Goal: Task Accomplishment & Management: Use online tool/utility

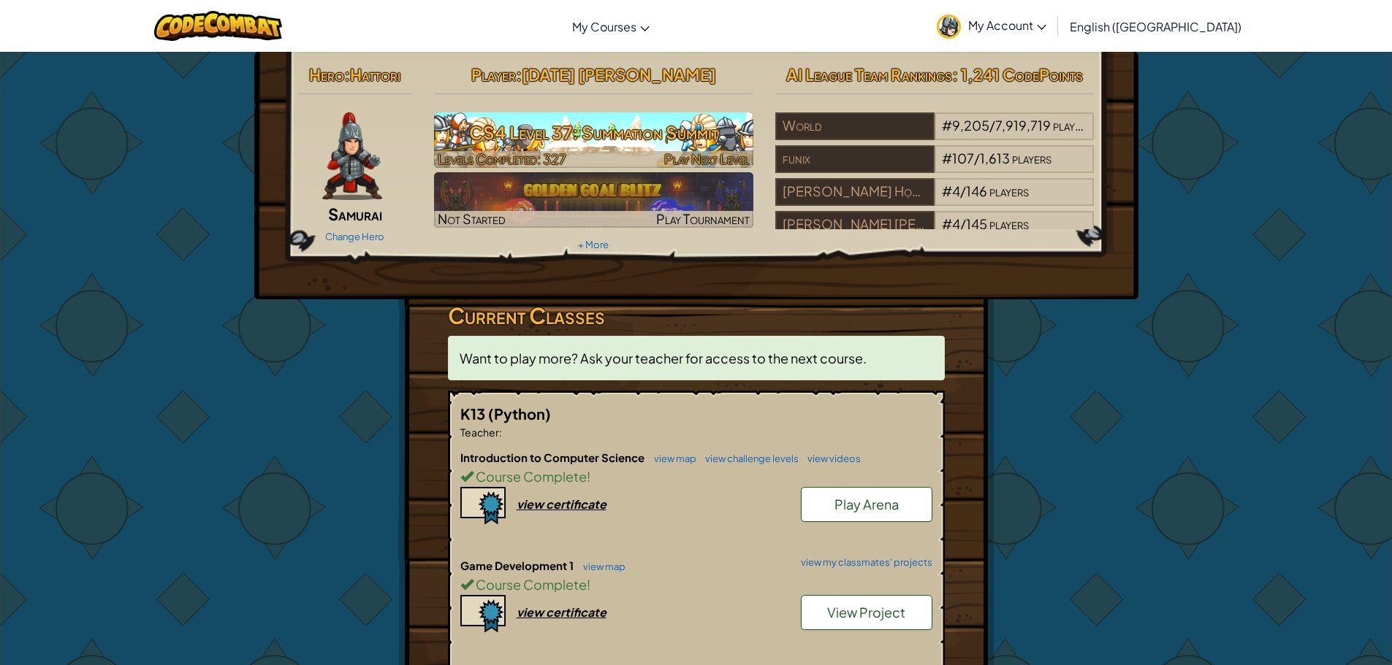
click at [624, 125] on h3 "CS4 Level 37: Summation Summit" at bounding box center [593, 132] width 319 height 33
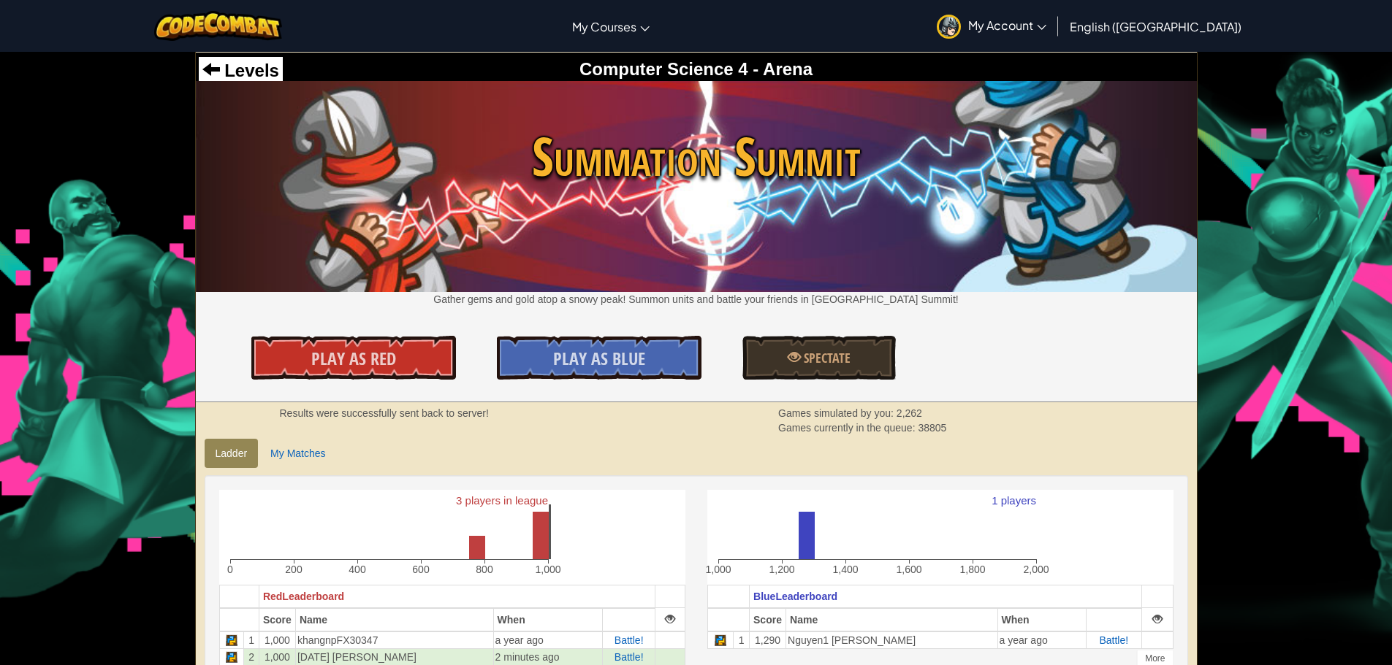
click at [248, 83] on div "Levels" at bounding box center [241, 71] width 84 height 28
click at [256, 77] on span "Levels" at bounding box center [249, 71] width 59 height 20
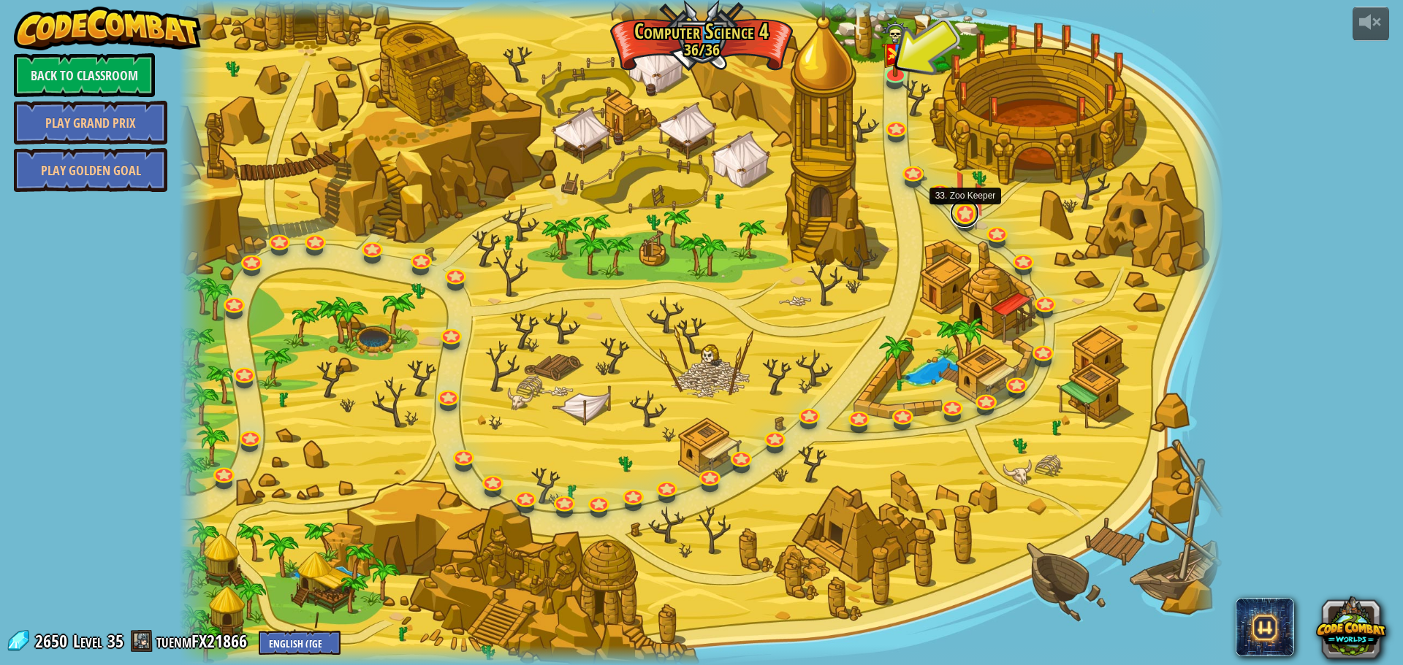
click at [974, 223] on div "37. Summation Summit Gather gems and gold atop a snowy peak! Summon units and b…" at bounding box center [701, 332] width 1045 height 665
click at [960, 211] on link at bounding box center [964, 213] width 29 height 29
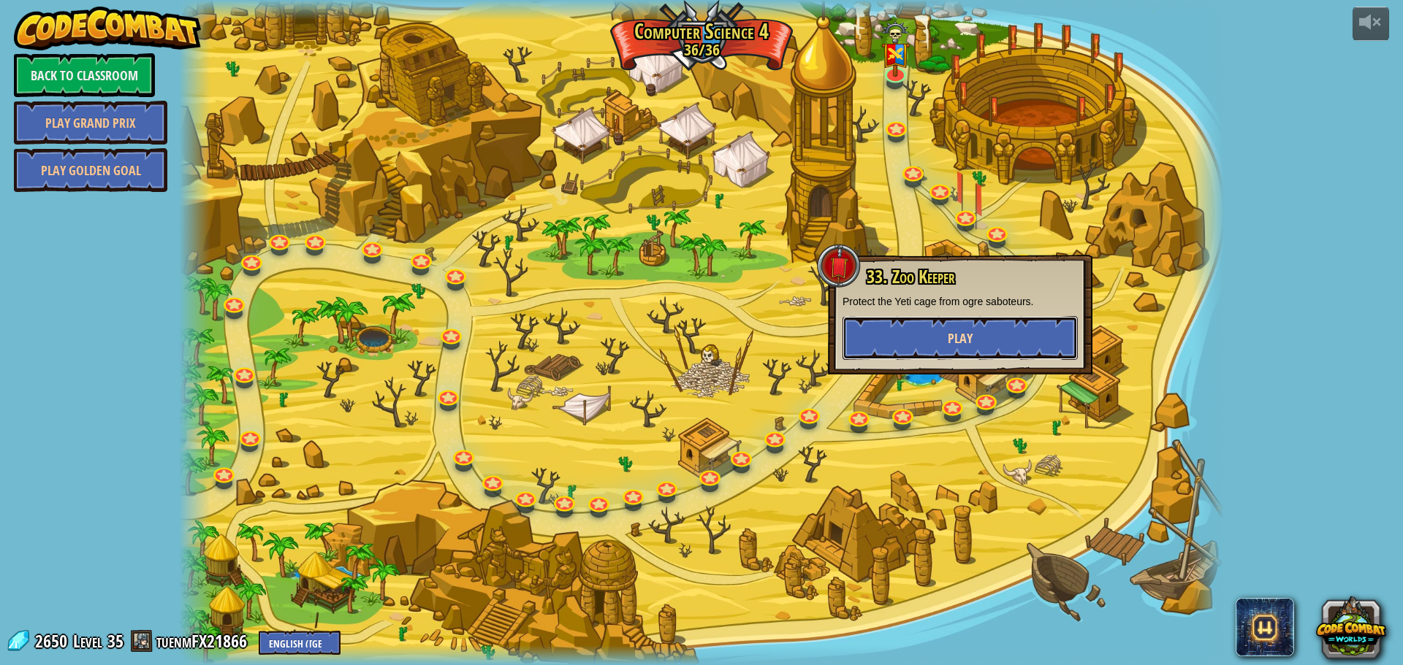
click at [957, 329] on button "Play" at bounding box center [959, 338] width 235 height 44
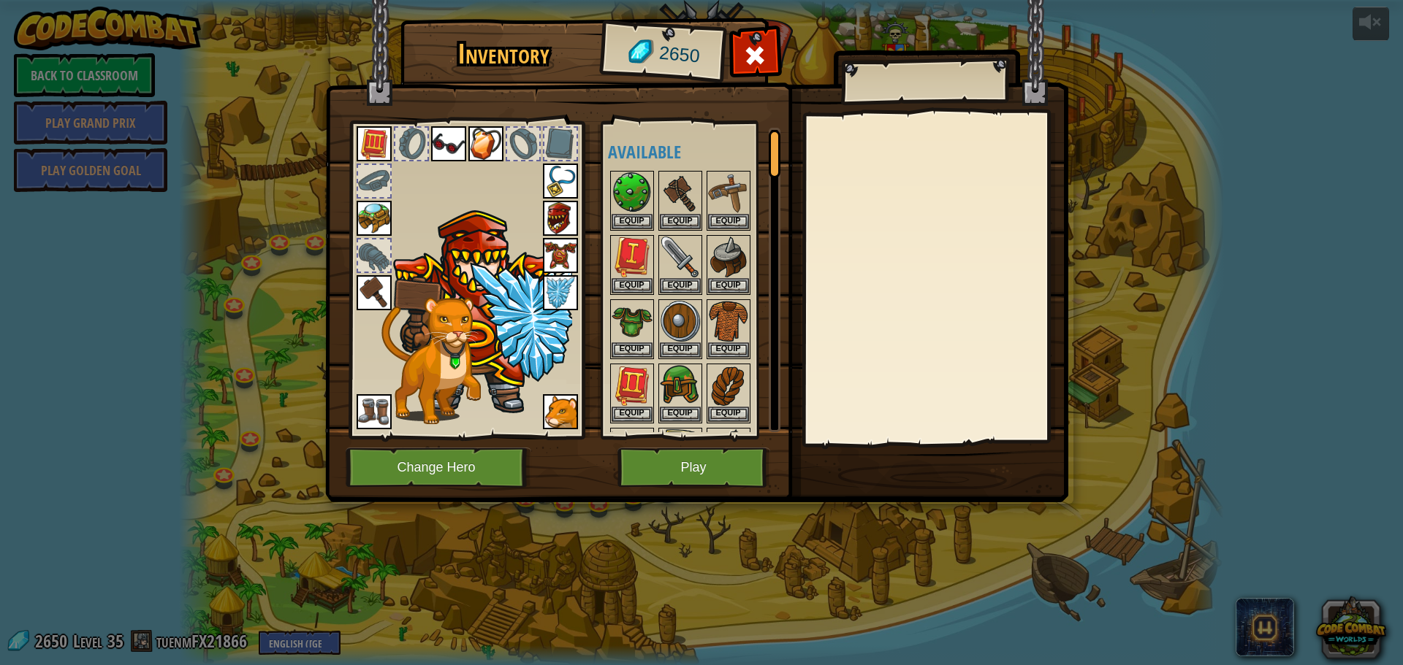
click at [375, 293] on img at bounding box center [373, 292] width 35 height 35
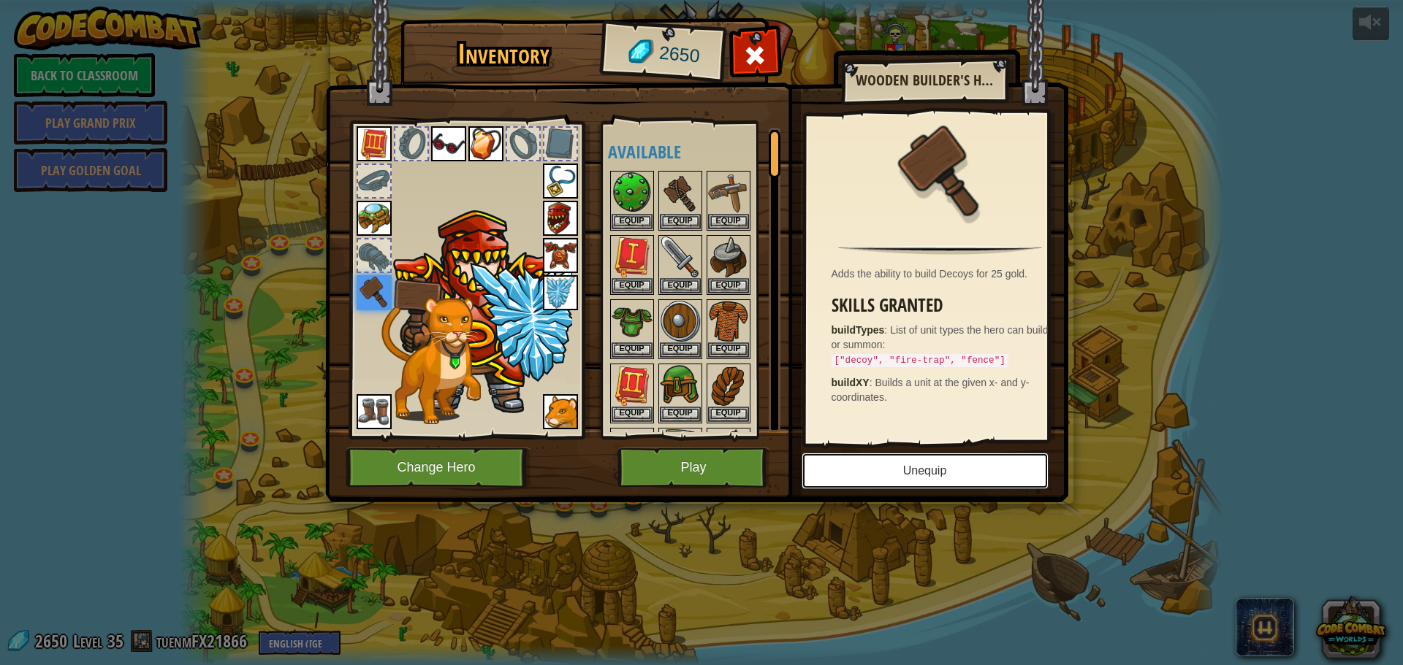
click at [936, 481] on button "Unequip" at bounding box center [924, 471] width 247 height 37
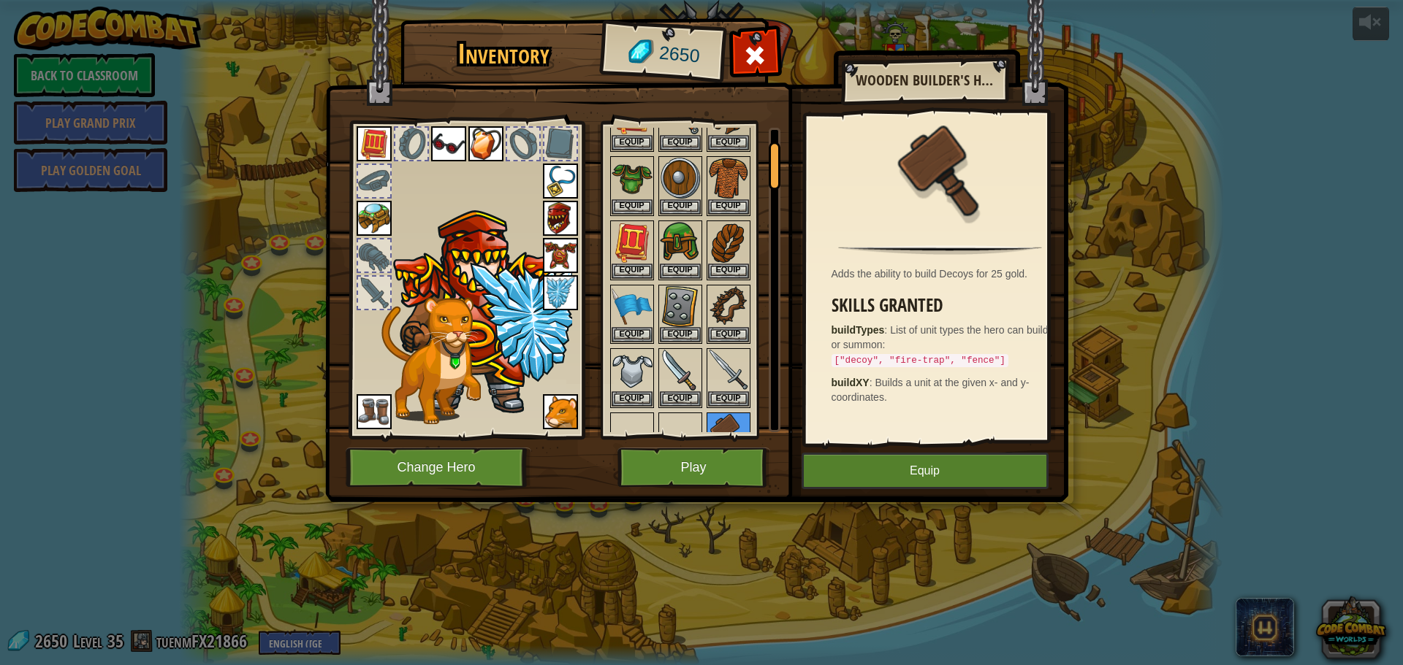
scroll to position [146, 0]
click at [695, 459] on button "Play" at bounding box center [693, 468] width 153 height 40
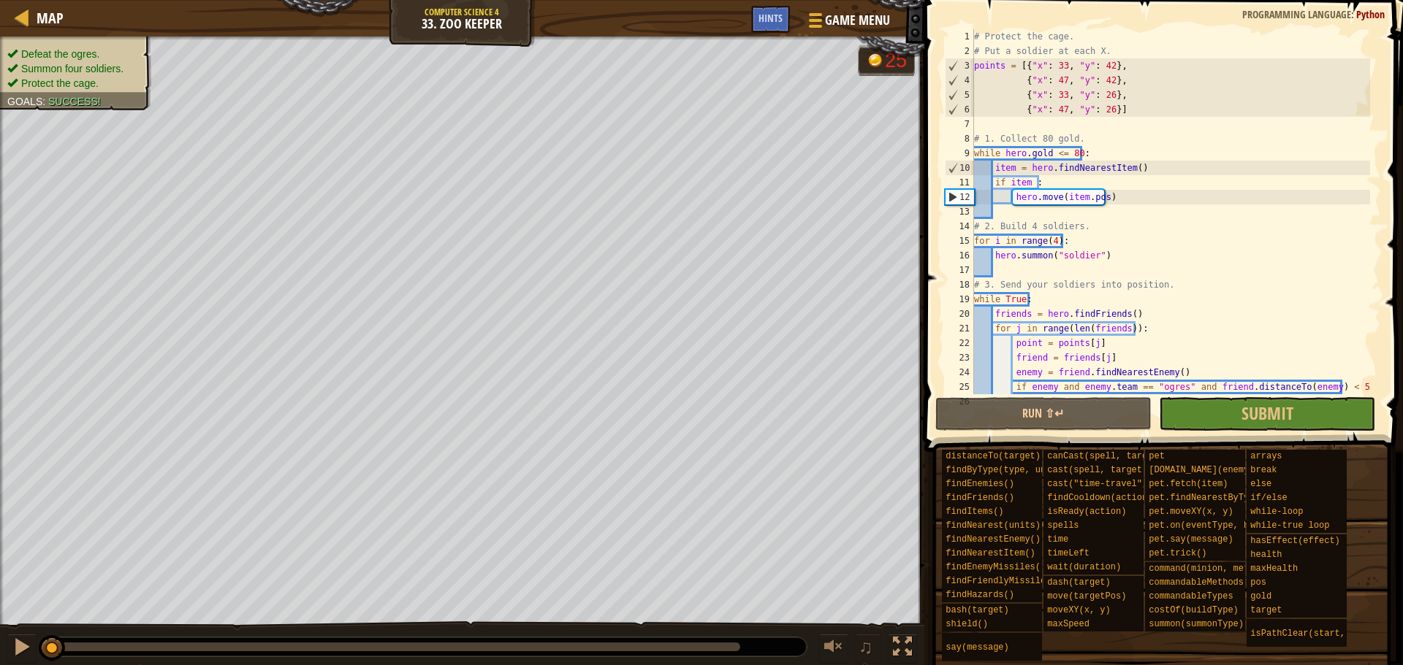
click at [1096, 210] on div "# Protect the cage. # Put a soldier at each X. points = [{ "x" : 33 , "y" : 42 …" at bounding box center [1170, 226] width 399 height 394
click at [1104, 199] on div "# Protect the cage. # Put a soldier at each X. points = [{ "x" : 33 , "y" : 42 …" at bounding box center [1170, 226] width 399 height 394
type textarea "hero.move(item.pos)"
drag, startPoint x: 1189, startPoint y: 392, endPoint x: 1148, endPoint y: 286, distance: 114.2
click at [1150, 291] on div "hero.move(item.pos) 1 2 3 4 5 6 7 8 9 10 11 12 13 14 15 16 17 18 19 20 21 22 23…" at bounding box center [1161, 254] width 483 height 495
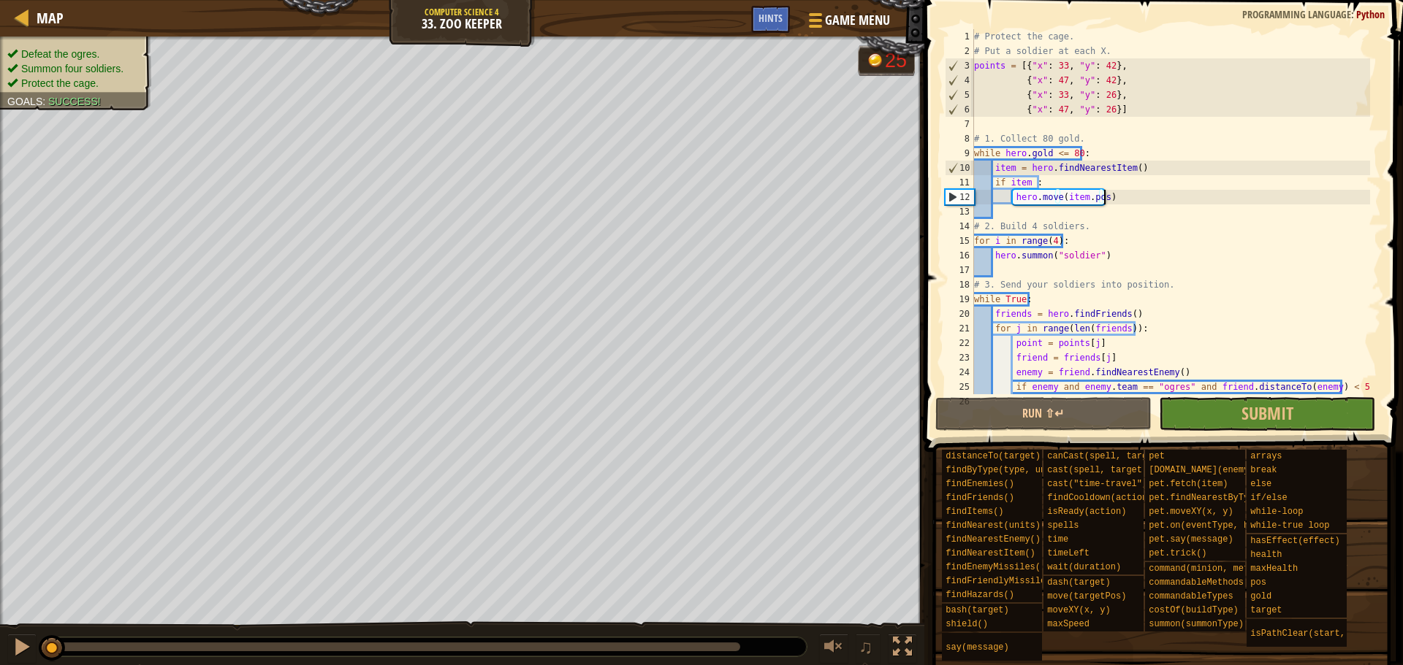
click at [1136, 269] on div "# Protect the cage. # Put a soldier at each X. points = [{ "x" : 33 , "y" : 42 …" at bounding box center [1170, 226] width 399 height 394
type textarea "# 3. Send your soldiers into position."
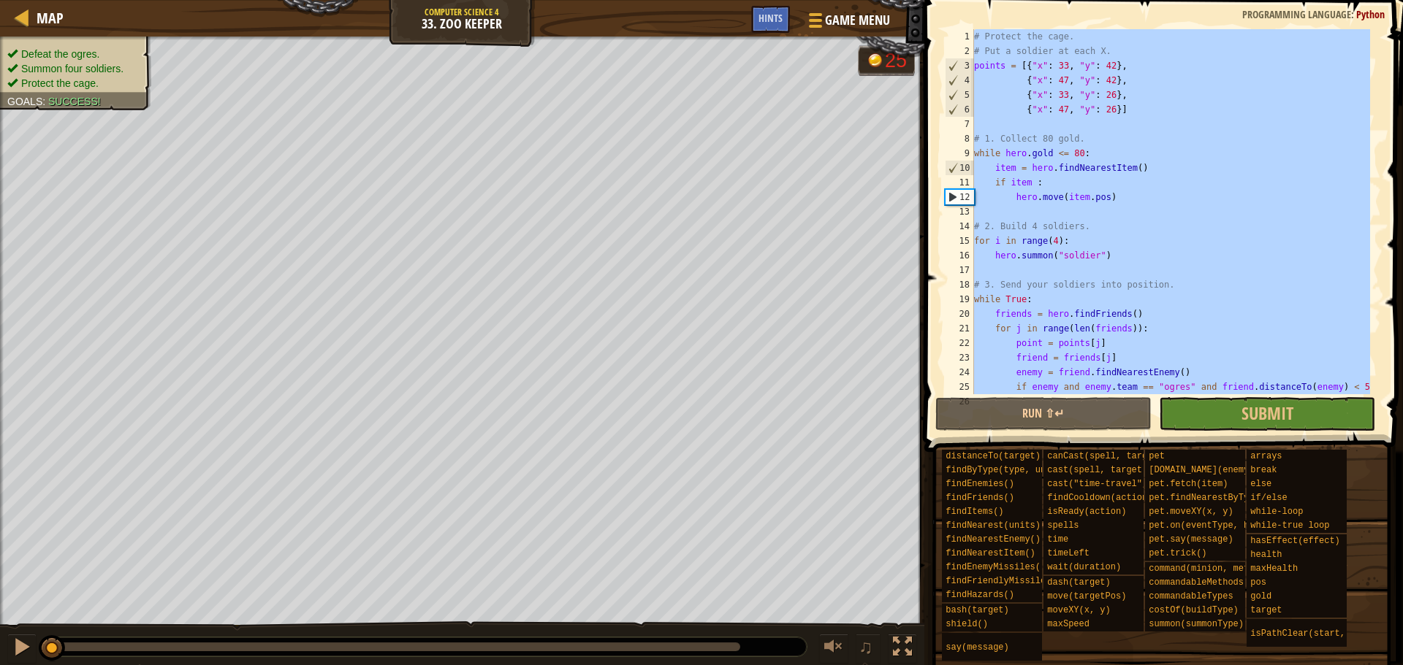
click at [1136, 269] on div "# Protect the cage. # Put a soldier at each X. points = [{ "x" : 33 , "y" : 42 …" at bounding box center [1170, 226] width 399 height 394
click at [1061, 159] on div "# Protect the cage. # Put a soldier at each X. points = [{ "x" : 33 , "y" : 42 …" at bounding box center [1170, 211] width 399 height 365
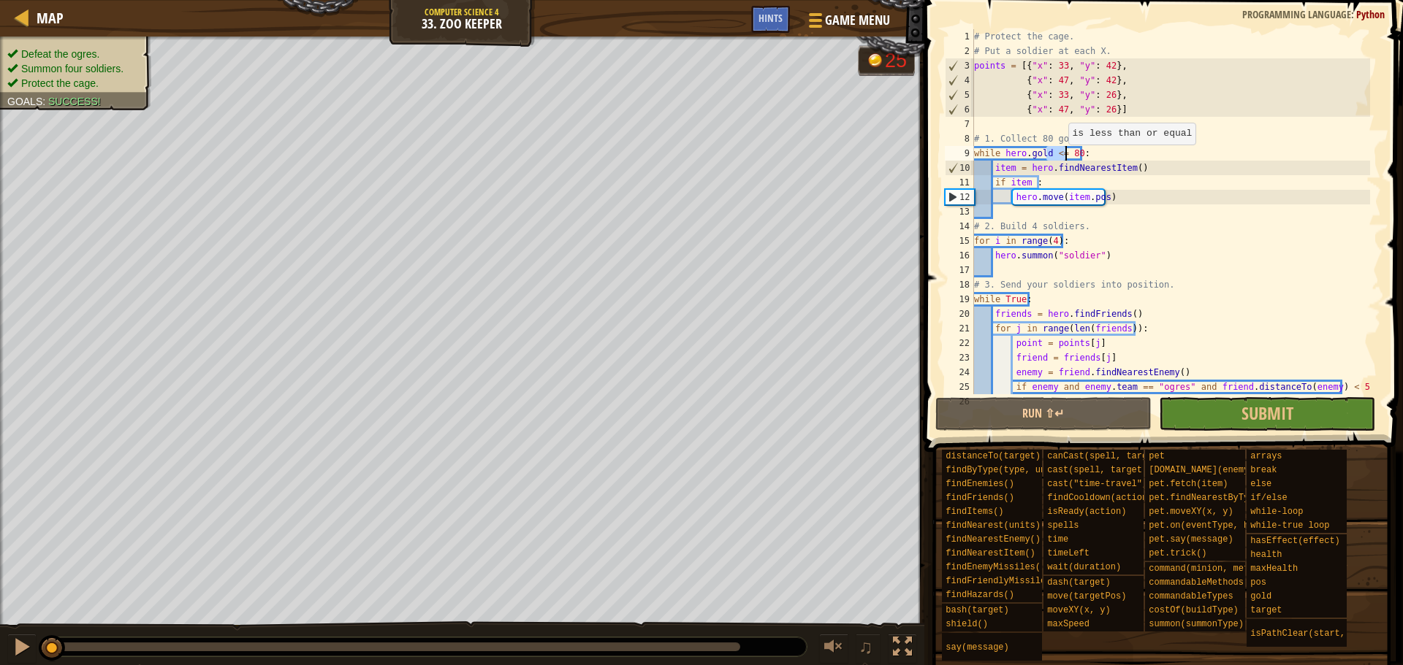
click at [1061, 159] on div "# Protect the cage. # Put a soldier at each X. points = [{ "x" : 33 , "y" : 42 …" at bounding box center [1170, 226] width 399 height 394
type textarea "while hero.gold <= 80: item = hero.findNearestItem()"
click at [1061, 159] on div "# Protect the cage. # Put a soldier at each X. points = [{ "x" : 33 , "y" : 42 …" at bounding box center [1170, 226] width 399 height 394
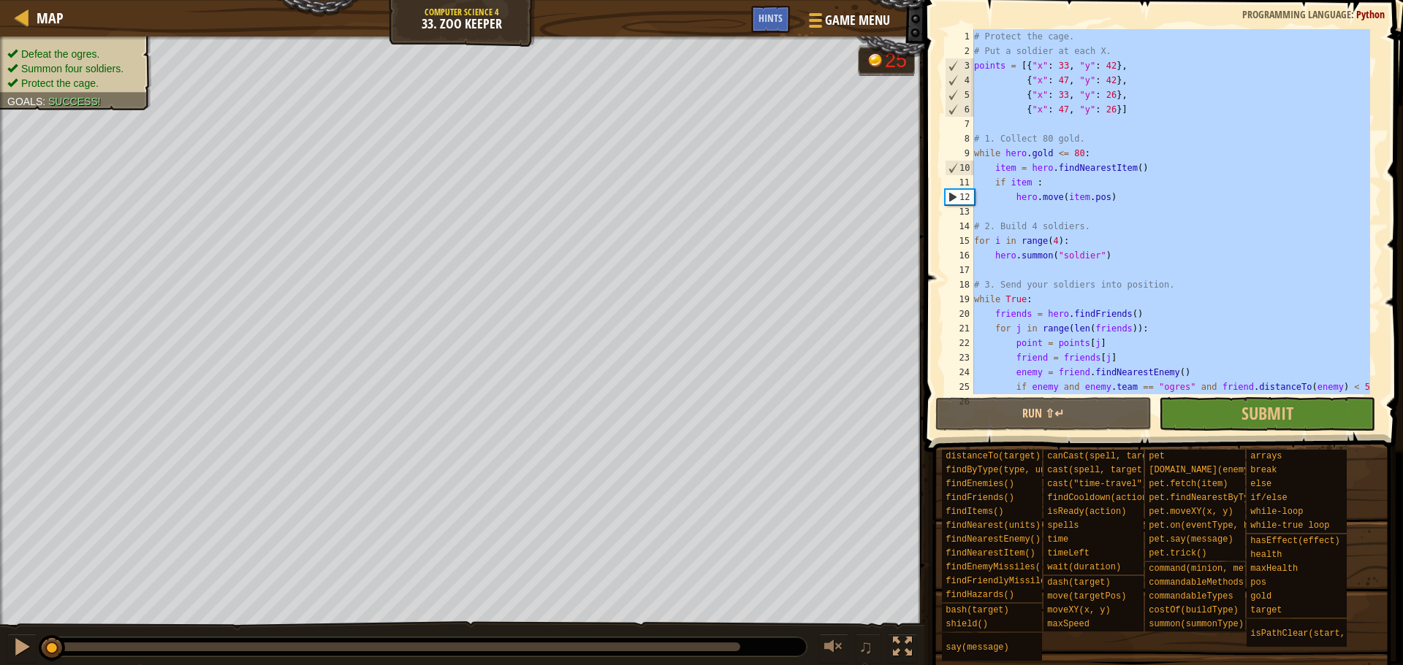
click at [1175, 267] on div "# Protect the cage. # Put a soldier at each X. points = [{ "x" : 33 , "y" : 42 …" at bounding box center [1170, 211] width 399 height 365
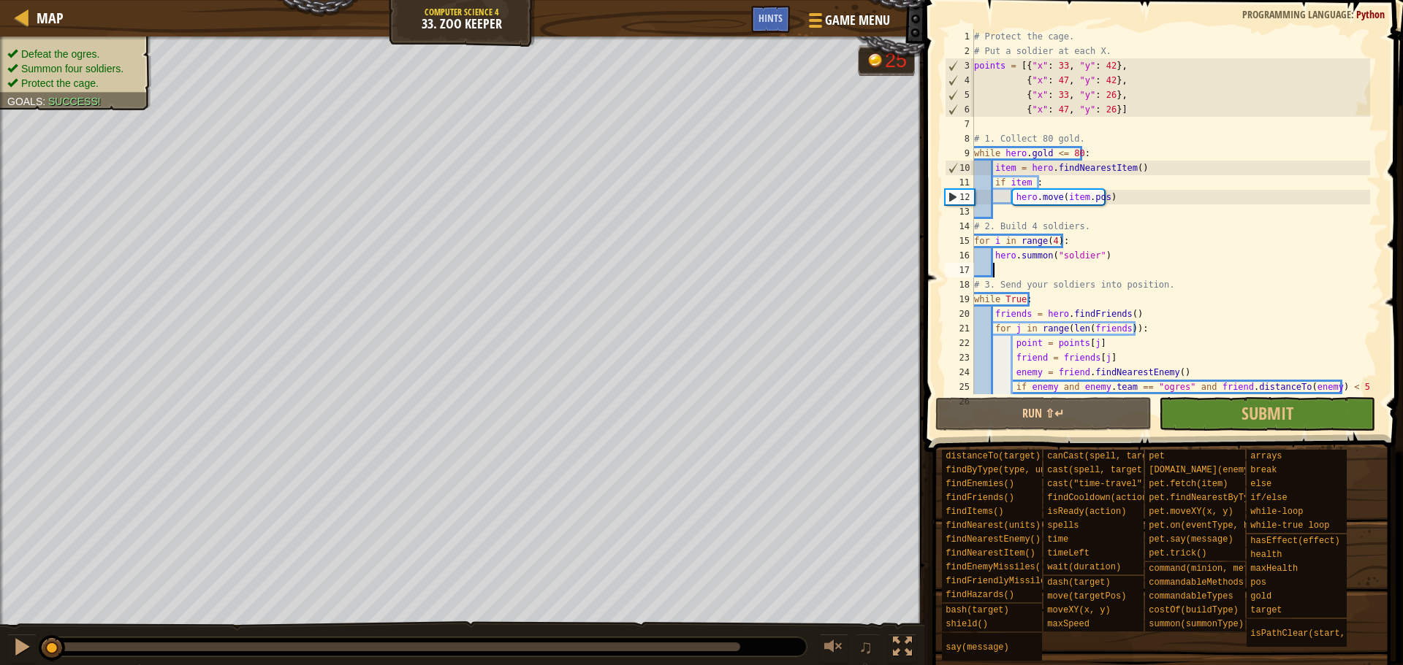
click at [1097, 203] on div "# Protect the cage. # Put a soldier at each X. points = [{ "x" : 33 , "y" : 42 …" at bounding box center [1170, 226] width 399 height 394
click at [1132, 235] on div "# Protect the cage. # Put a soldier at each X. points = [{ "x" : 33 , "y" : 42 …" at bounding box center [1170, 226] width 399 height 394
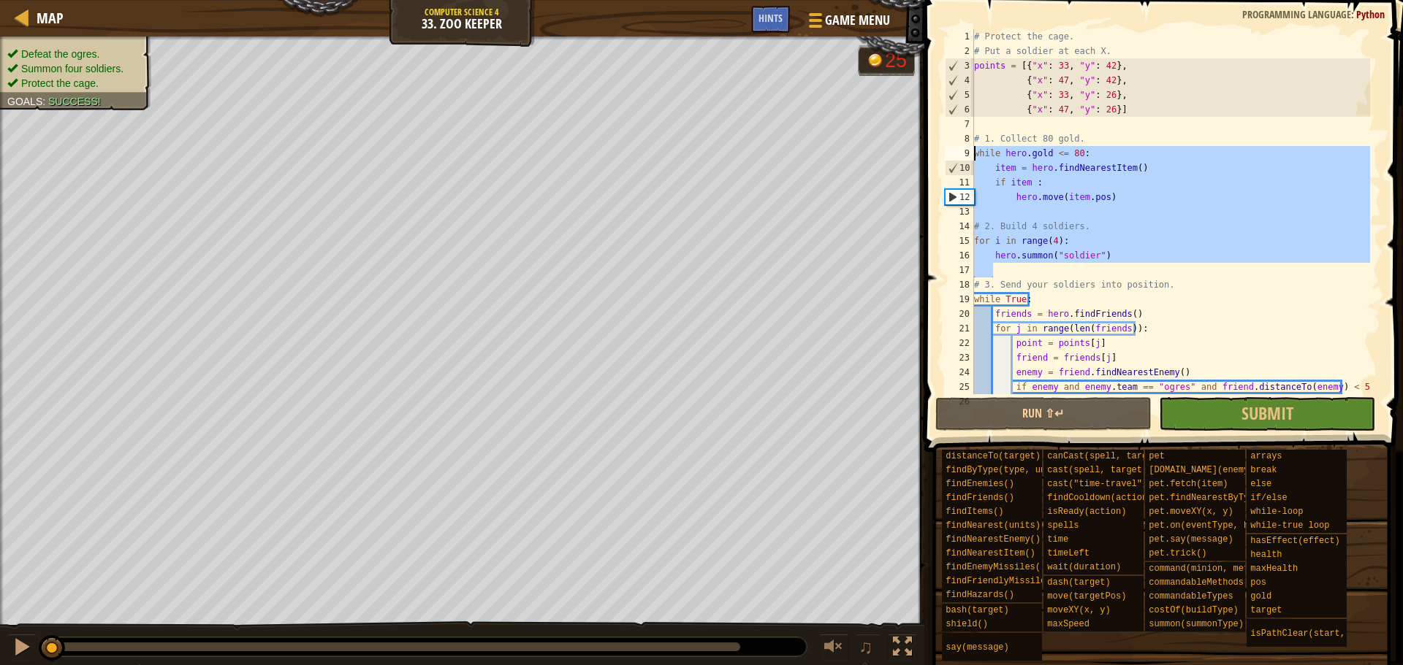
drag, startPoint x: 1058, startPoint y: 271, endPoint x: 960, endPoint y: 156, distance: 151.8
click at [960, 156] on div "for i in range(4): 1 2 3 4 5 6 7 8 9 10 11 12 13 14 15 16 17 18 19 20 21 22 23 …" at bounding box center [1161, 211] width 439 height 365
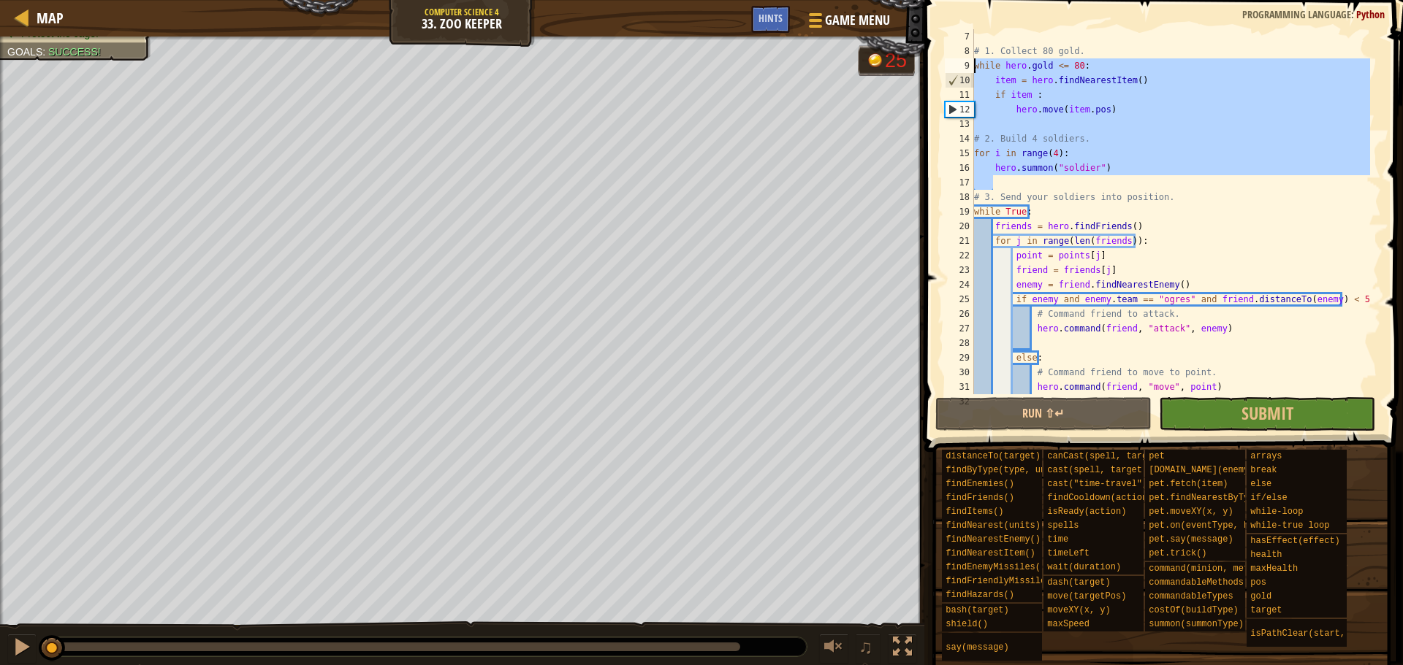
scroll to position [117, 0]
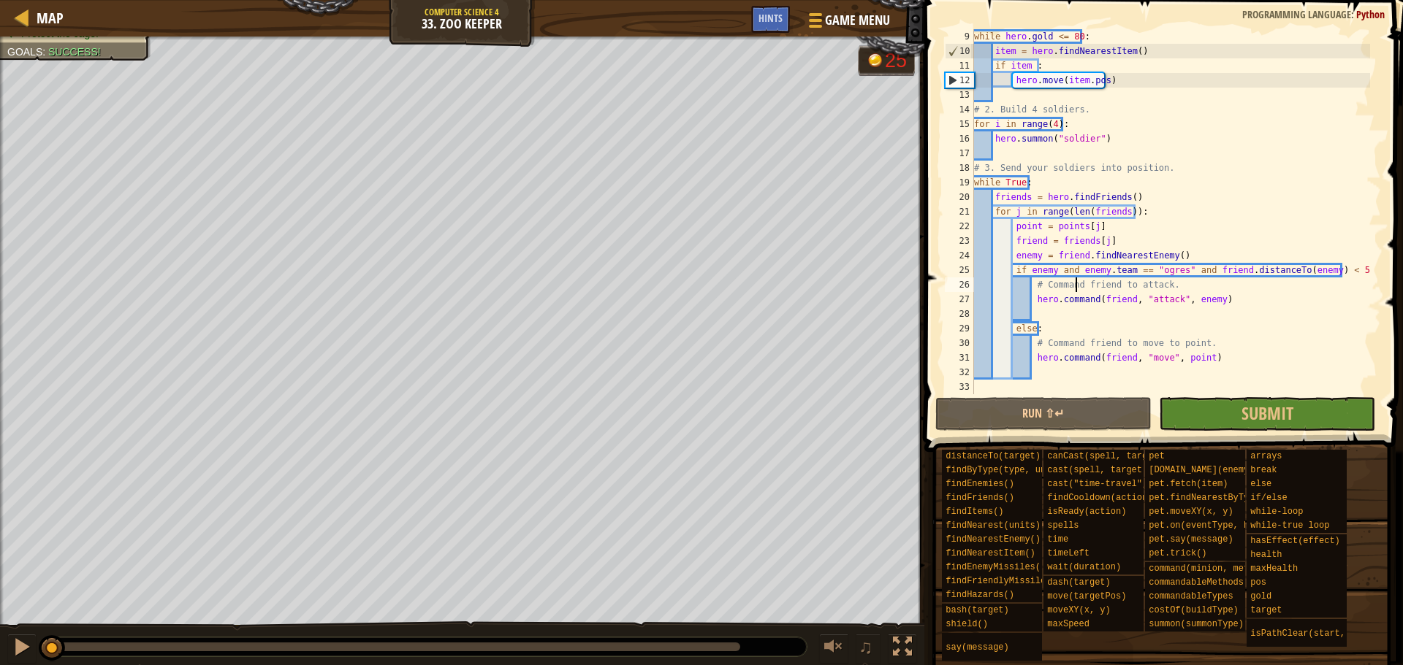
click at [1077, 279] on div "while hero . gold <= 80 : item = hero . findNearestItem ( ) if item : hero . mo…" at bounding box center [1170, 226] width 399 height 394
type textarea "# Command friend to attack. hero.command(friend, "attack", enemy)"
click at [1077, 279] on div "while hero . gold <= 80 : item = hero . findNearestItem ( ) if item : hero . mo…" at bounding box center [1170, 226] width 399 height 394
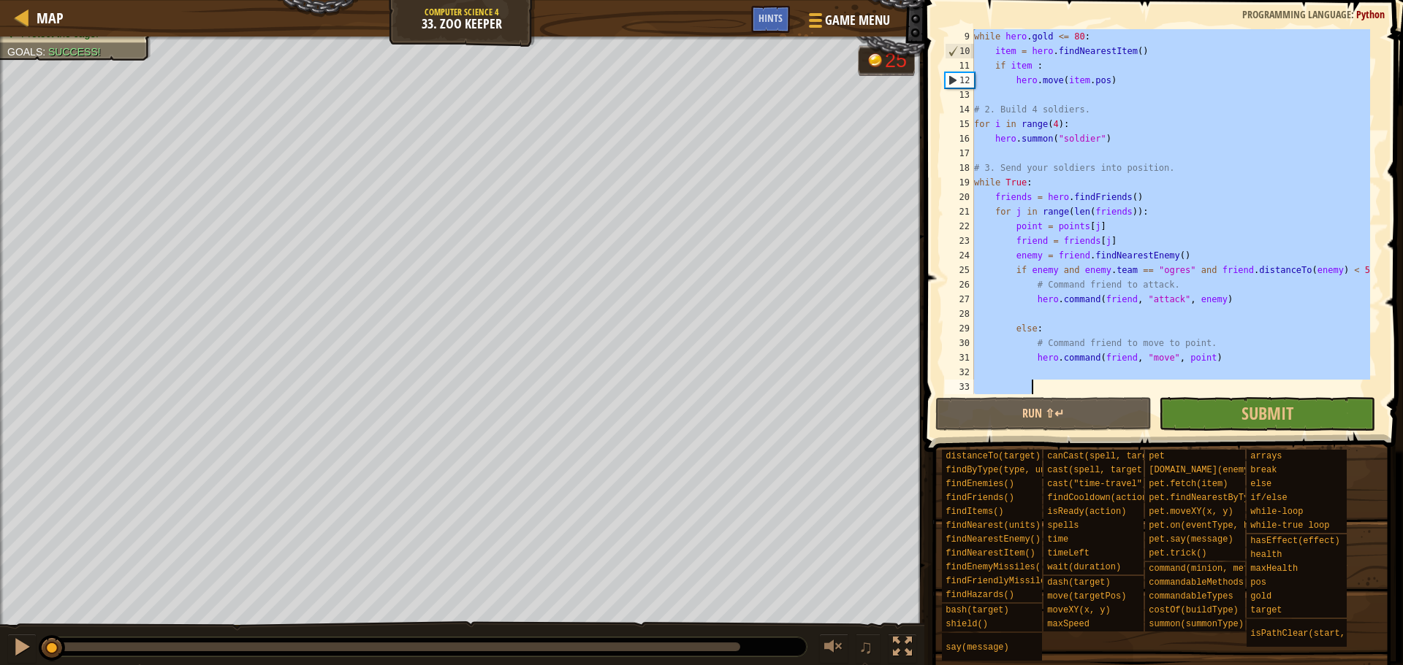
click at [1077, 279] on div "while hero . gold <= 80 : item = hero . findNearestItem ( ) if item : hero . mo…" at bounding box center [1170, 226] width 399 height 394
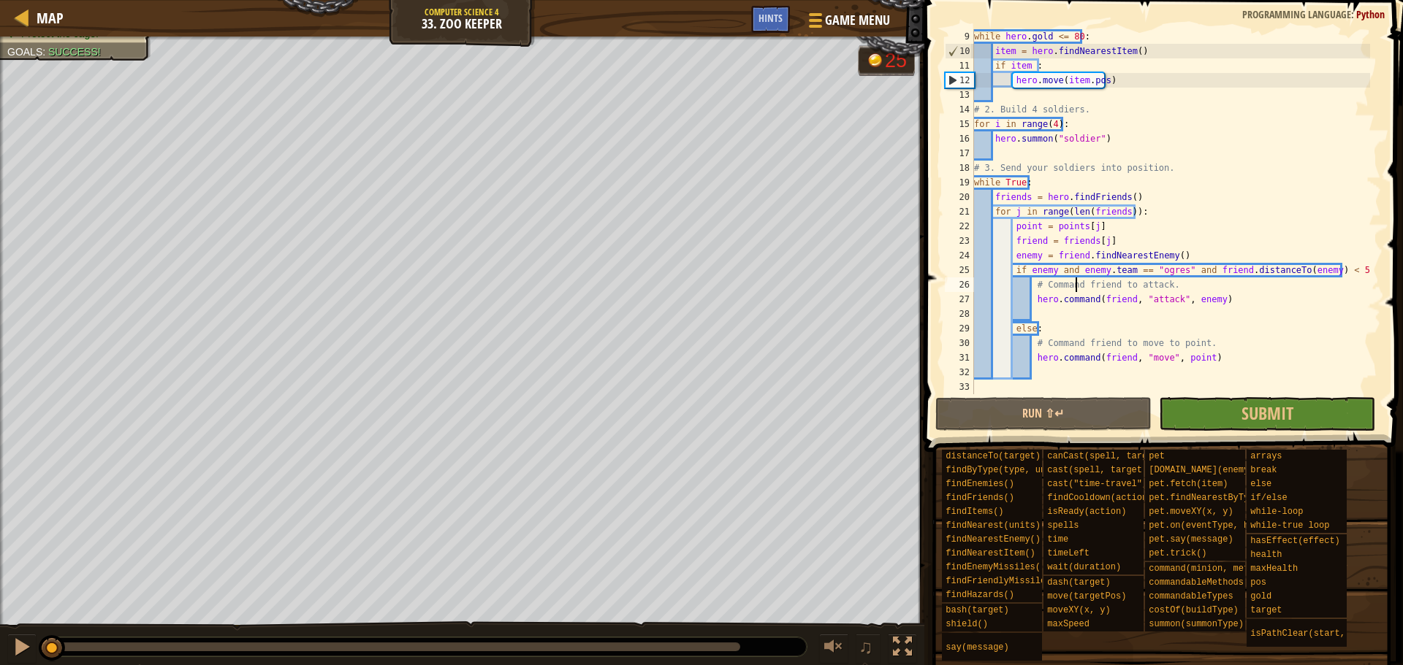
click at [1077, 279] on div "while hero . gold <= 80 : item = hero . findNearestItem ( ) if item : hero . mo…" at bounding box center [1170, 226] width 399 height 394
type textarea "# Command friend to attack. hero.command(friend, "attack", enemy)"
click at [1077, 279] on div "while hero . gold <= 80 : item = hero . findNearestItem ( ) if item : hero . mo…" at bounding box center [1170, 226] width 399 height 394
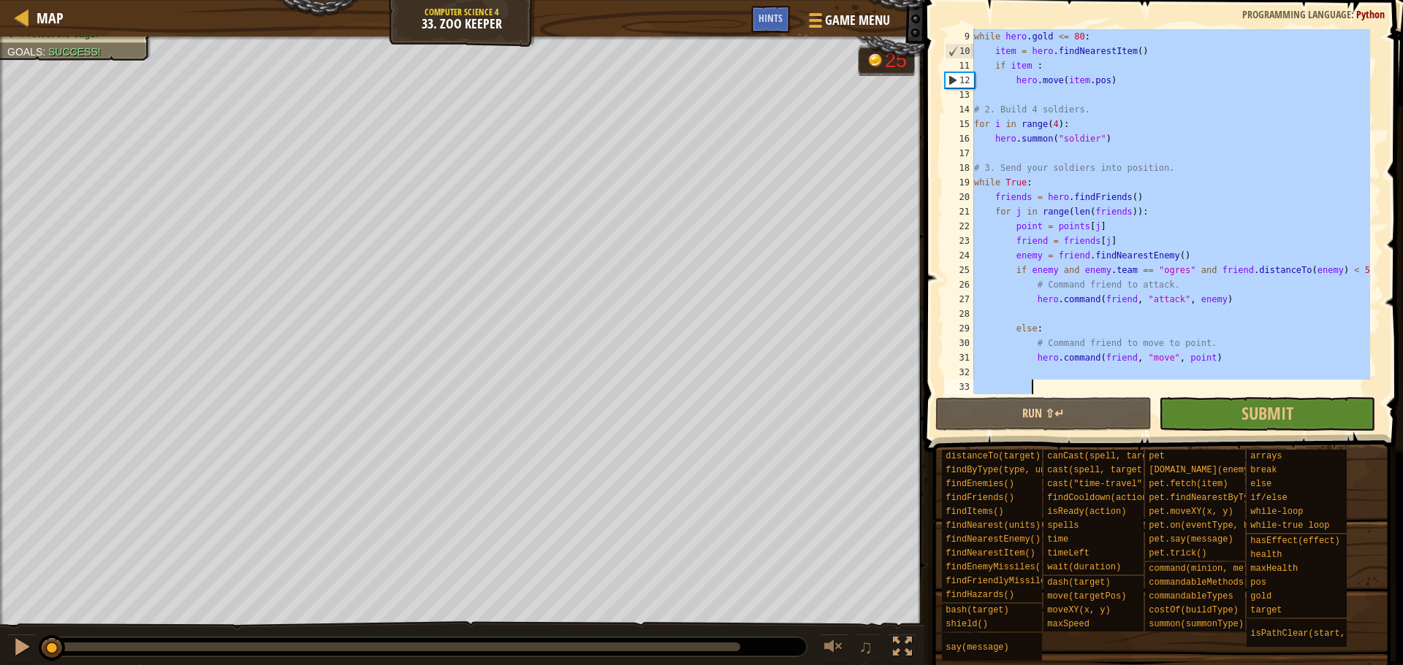
click at [1164, 120] on div "while hero . gold <= 80 : item = hero . findNearestItem ( ) if item : hero . mo…" at bounding box center [1170, 211] width 399 height 365
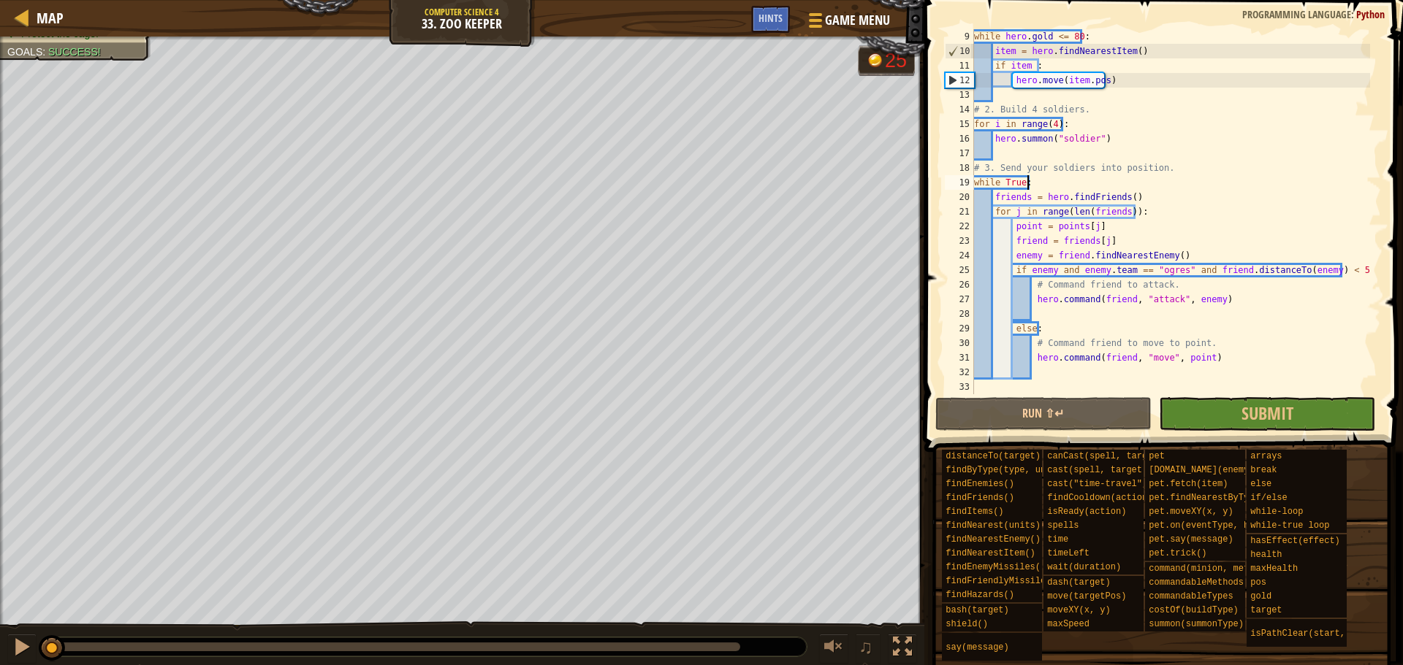
click at [1107, 183] on div "while hero . gold <= 80 : item = hero . findNearestItem ( ) if item : hero . mo…" at bounding box center [1170, 226] width 399 height 394
type textarea "while True: friends = hero.findFriends()"
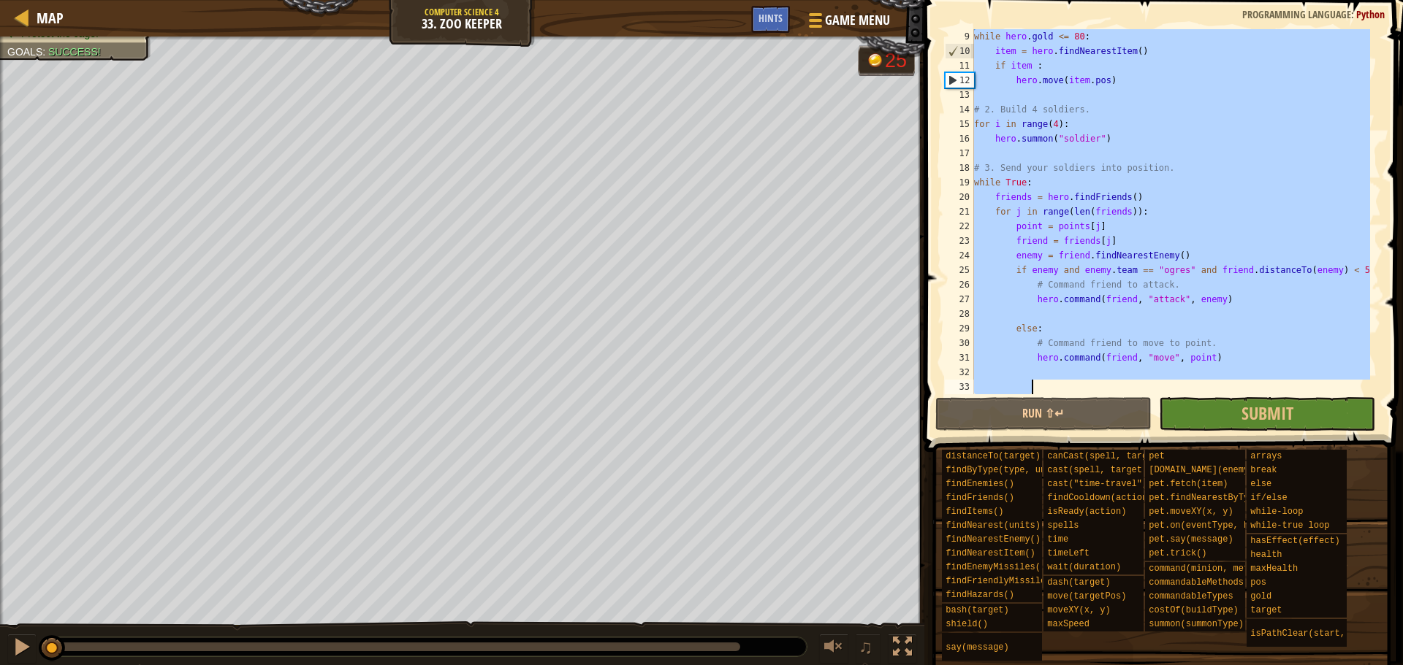
click at [1107, 183] on div "while hero . gold <= 80 : item = hero . findNearestItem ( ) if item : hero . mo…" at bounding box center [1170, 226] width 399 height 394
click at [1139, 198] on div "while hero . gold <= 80 : item = hero . findNearestItem ( ) if item : hero . mo…" at bounding box center [1170, 211] width 399 height 365
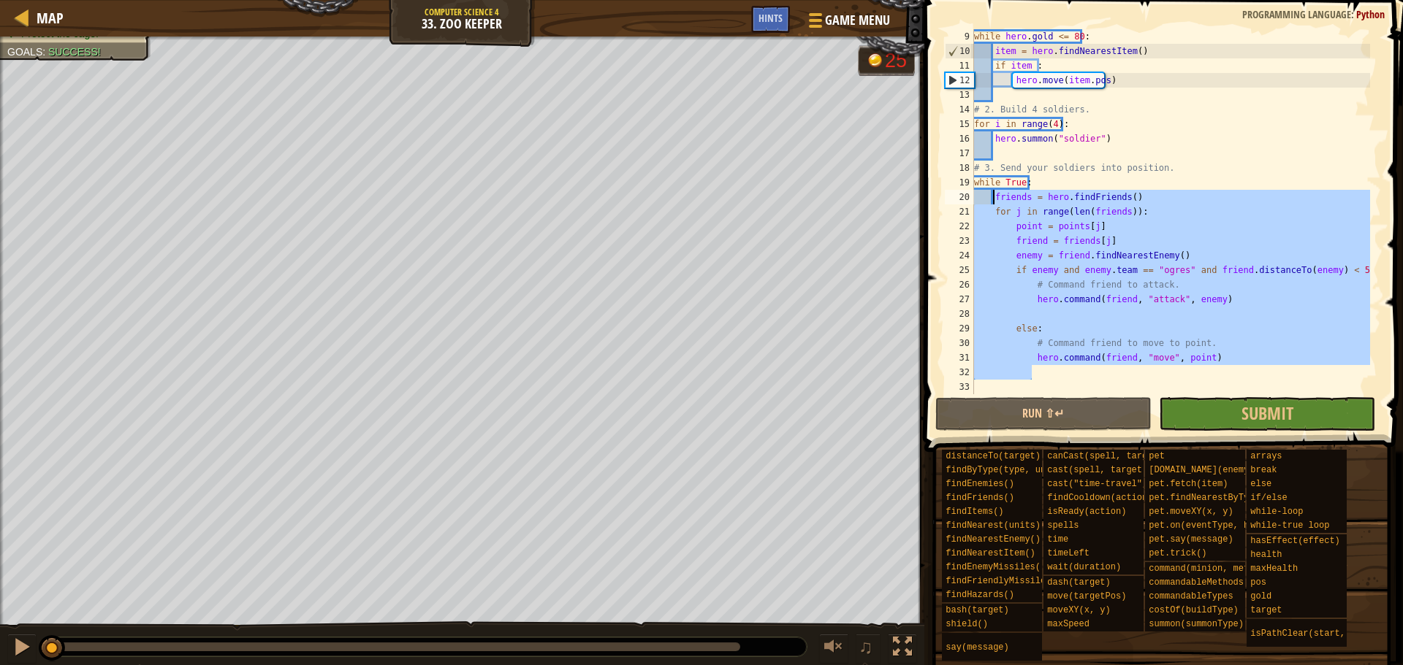
drag, startPoint x: 1073, startPoint y: 378, endPoint x: 992, endPoint y: 192, distance: 203.2
click at [992, 192] on div "while hero . gold <= 80 : item = hero . findNearestItem ( ) if item : hero . mo…" at bounding box center [1170, 226] width 399 height 394
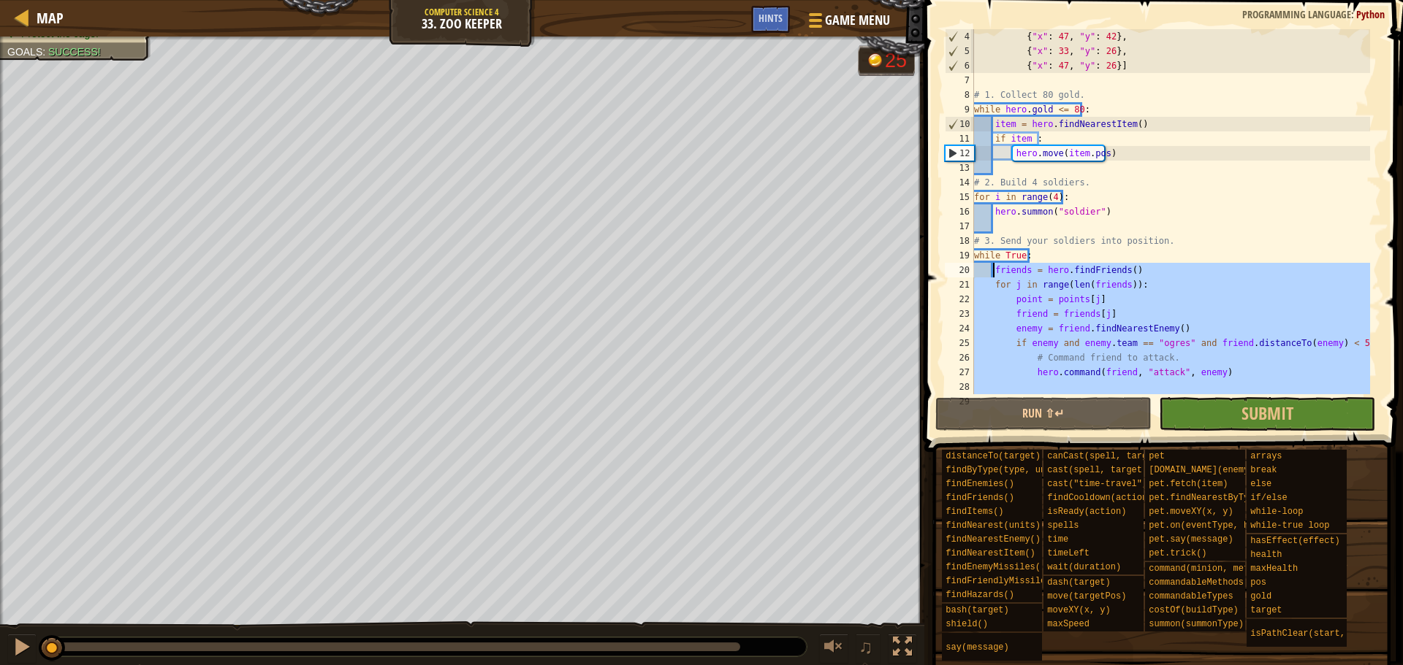
scroll to position [44, 0]
click at [1122, 300] on div "{ "x" : 47 , "y" : 42 } , { "x" : 33 , "y" : 26 } , { "x" : 47 , "y" : 26 }] # …" at bounding box center [1170, 211] width 399 height 365
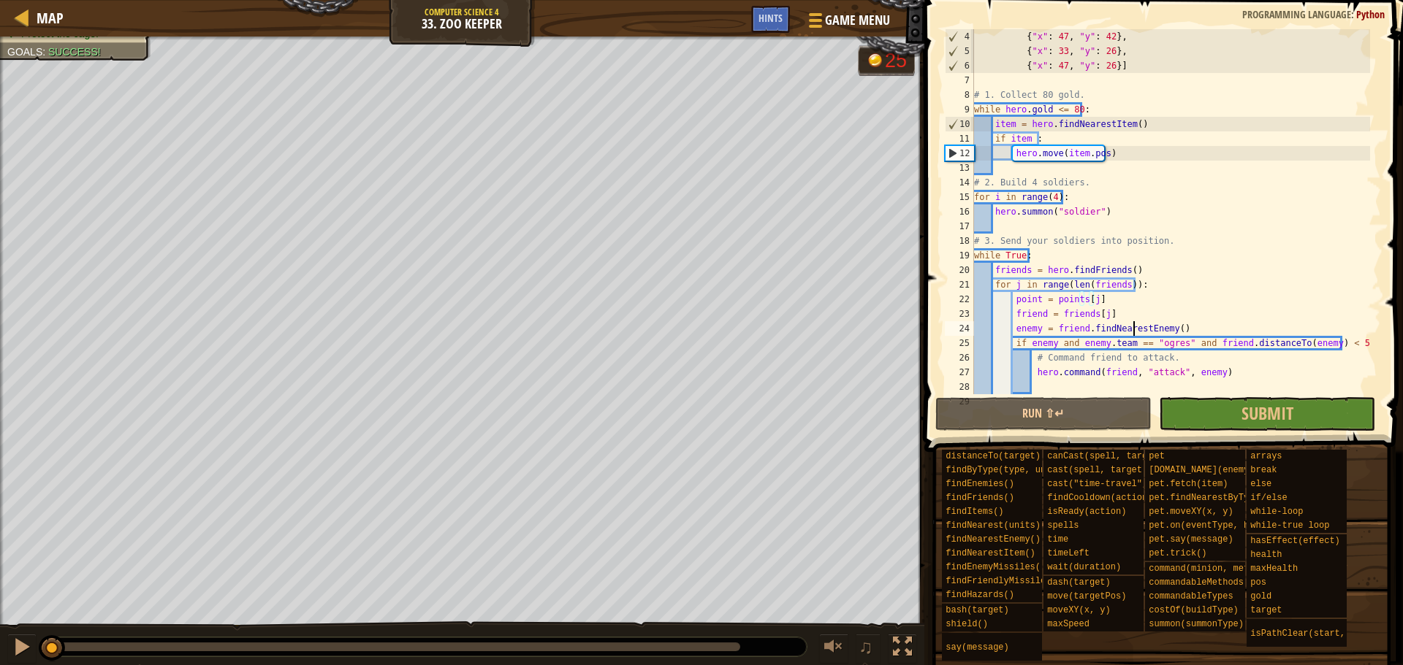
click at [1133, 328] on div "{ "x" : 47 , "y" : 42 } , { "x" : 33 , "y" : 26 } , { "x" : 47 , "y" : 26 }] # …" at bounding box center [1170, 226] width 399 height 394
click at [1142, 327] on div "{ "x" : 47 , "y" : 42 } , { "x" : 33 , "y" : 26 } , { "x" : 47 , "y" : 26 }] # …" at bounding box center [1170, 226] width 399 height 394
click at [1148, 351] on div "{ "x" : 47 , "y" : 42 } , { "x" : 33 , "y" : 26 } , { "x" : 47 , "y" : 26 }] # …" at bounding box center [1170, 226] width 399 height 394
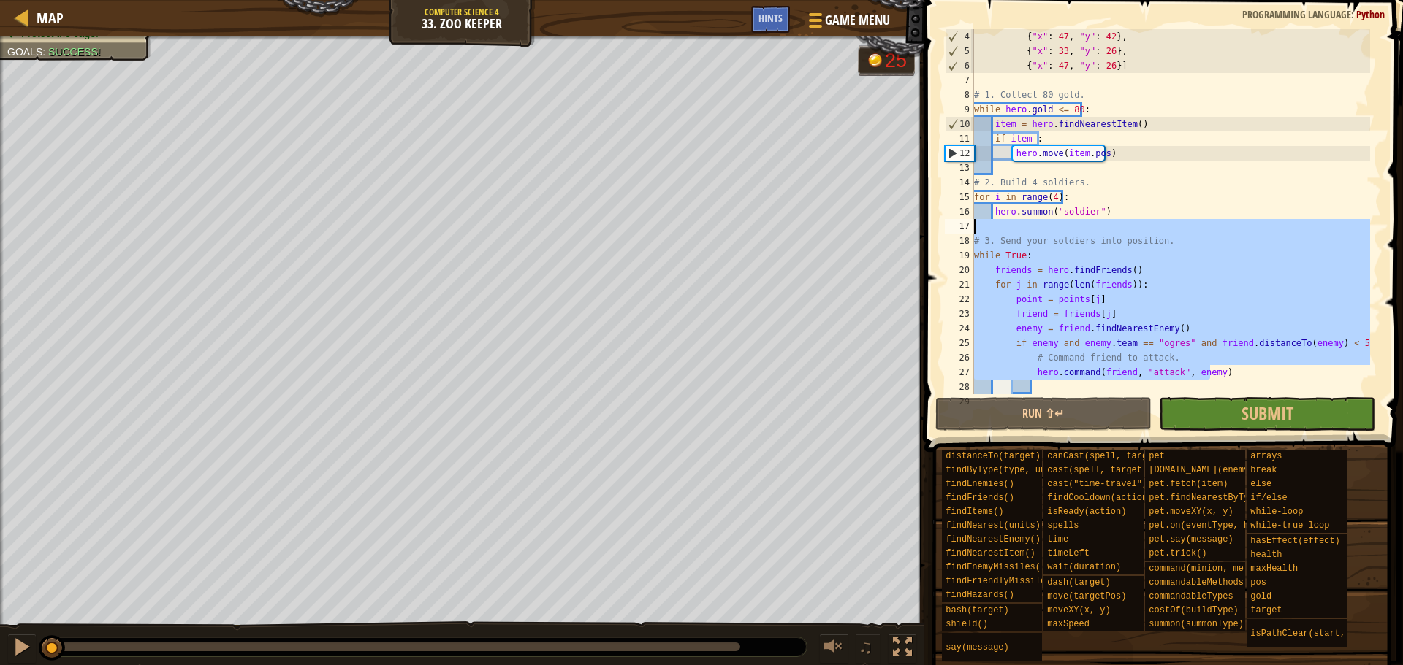
click at [894, 220] on div "Map Computer Science 4 33. Zoo Keeper Game Menu Done Hints 1 הההההההההההההההההה…" at bounding box center [701, 332] width 1403 height 665
click at [1096, 281] on div "{ "x" : 47 , "y" : 42 } , { "x" : 33 , "y" : 26 } , { "x" : 47 , "y" : 26 }] # …" at bounding box center [1170, 211] width 399 height 365
type textarea "for j in range(len(friends)):"
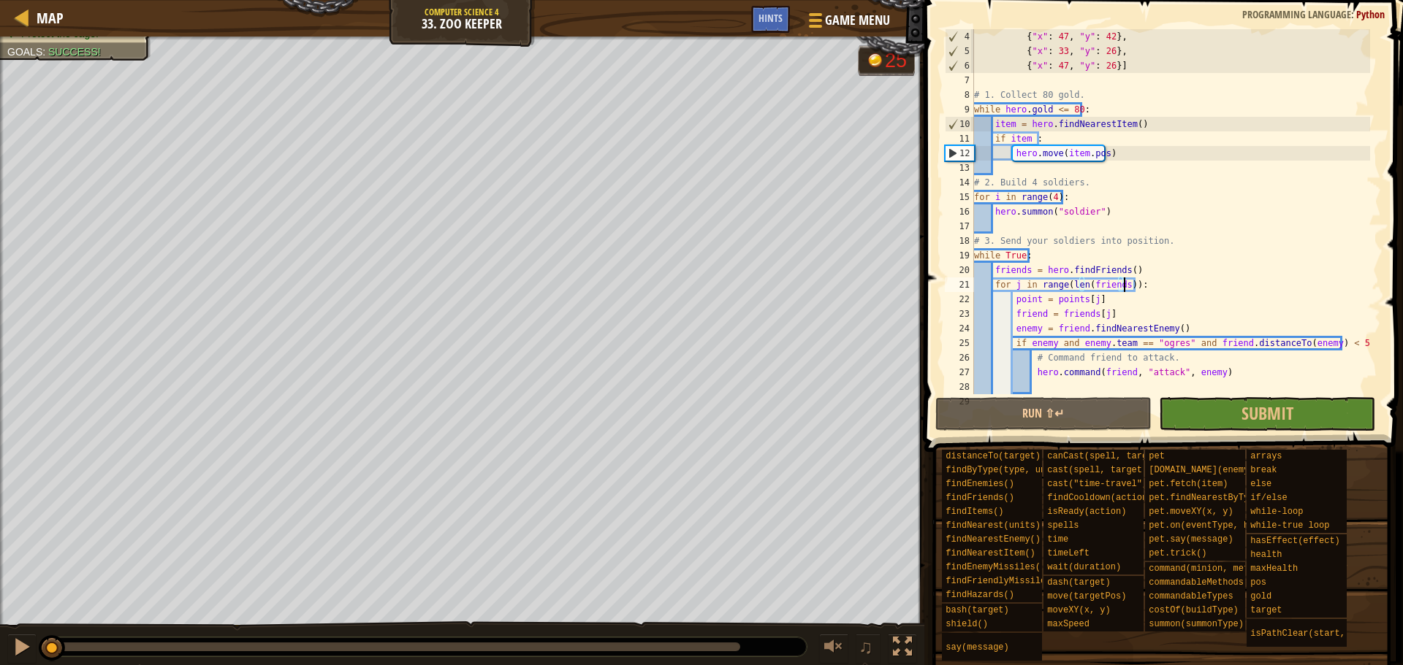
click at [1125, 287] on div "{ "x" : 47 , "y" : 42 } , { "x" : 33 , "y" : 26 } , { "x" : 47 , "y" : 26 }] # …" at bounding box center [1170, 226] width 399 height 394
drag, startPoint x: 1130, startPoint y: 286, endPoint x: 1099, endPoint y: 285, distance: 31.4
click at [1099, 285] on div "{ "x" : 47 , "y" : 42 } , { "x" : 33 , "y" : 26 } , { "x" : 47 , "y" : 26 }] # …" at bounding box center [1170, 226] width 399 height 394
click at [1126, 283] on div "{ "x" : 47 , "y" : 42 } , { "x" : 33 , "y" : 26 } , { "x" : 47 , "y" : 26 }] # …" at bounding box center [1170, 211] width 399 height 365
drag, startPoint x: 1126, startPoint y: 283, endPoint x: 1042, endPoint y: 283, distance: 84.7
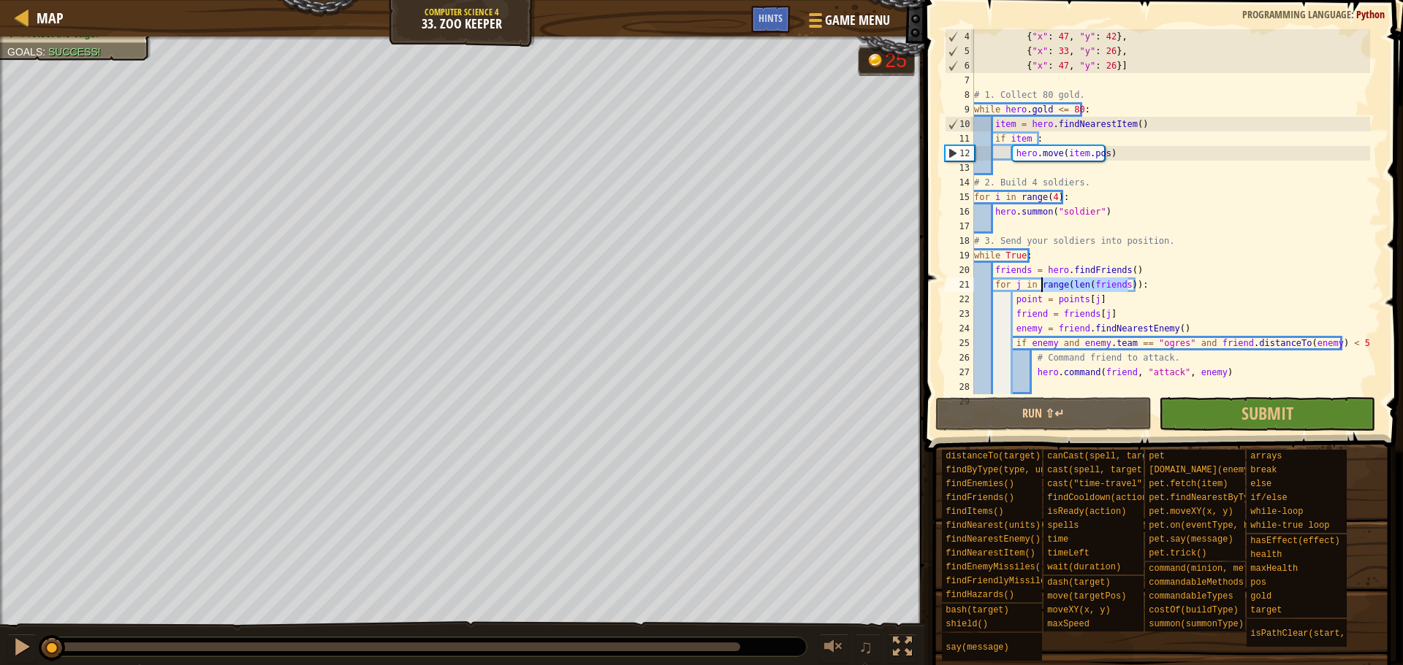
click at [1042, 283] on div "{ "x" : 47 , "y" : 42 } , { "x" : 33 , "y" : 26 } , { "x" : 47 , "y" : 26 }] # …" at bounding box center [1170, 226] width 399 height 394
